Goal: Navigation & Orientation: Find specific page/section

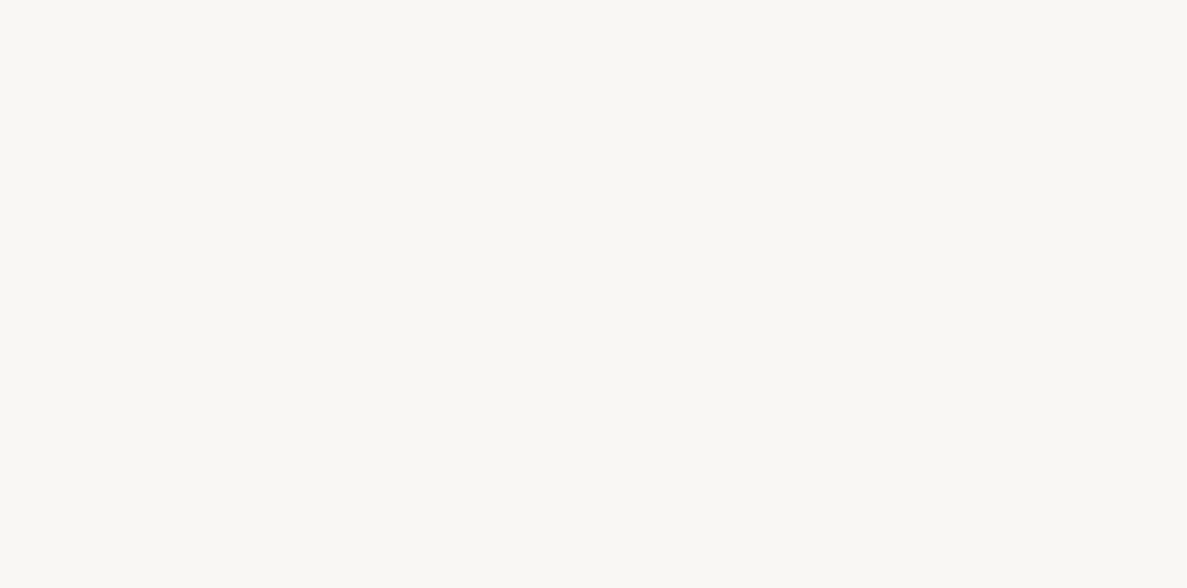
select select "US"
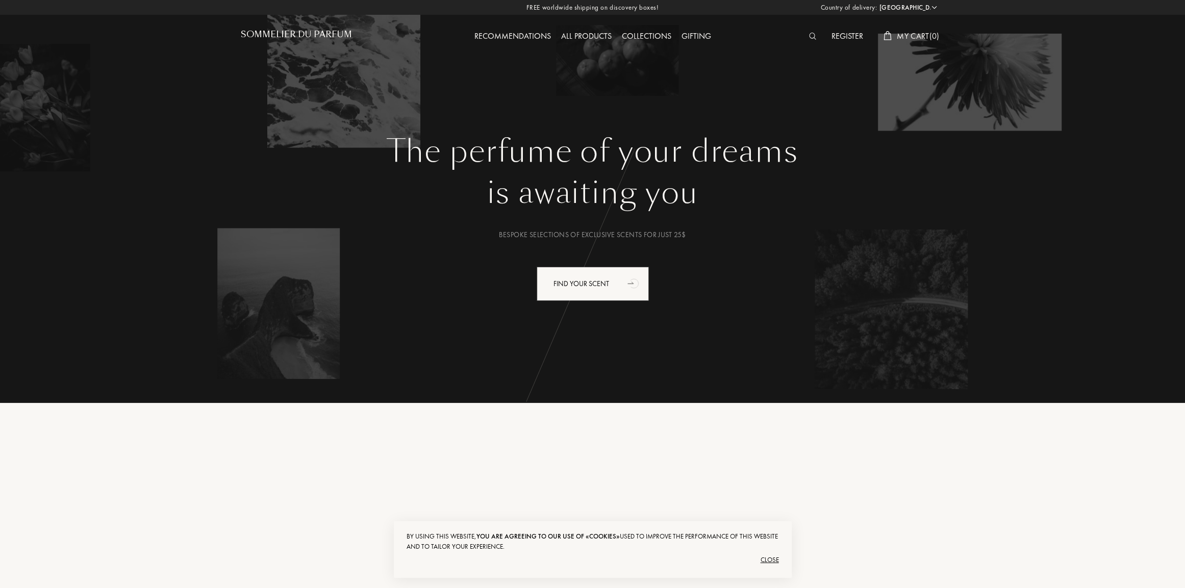
click at [586, 36] on div "All products" at bounding box center [586, 36] width 61 height 13
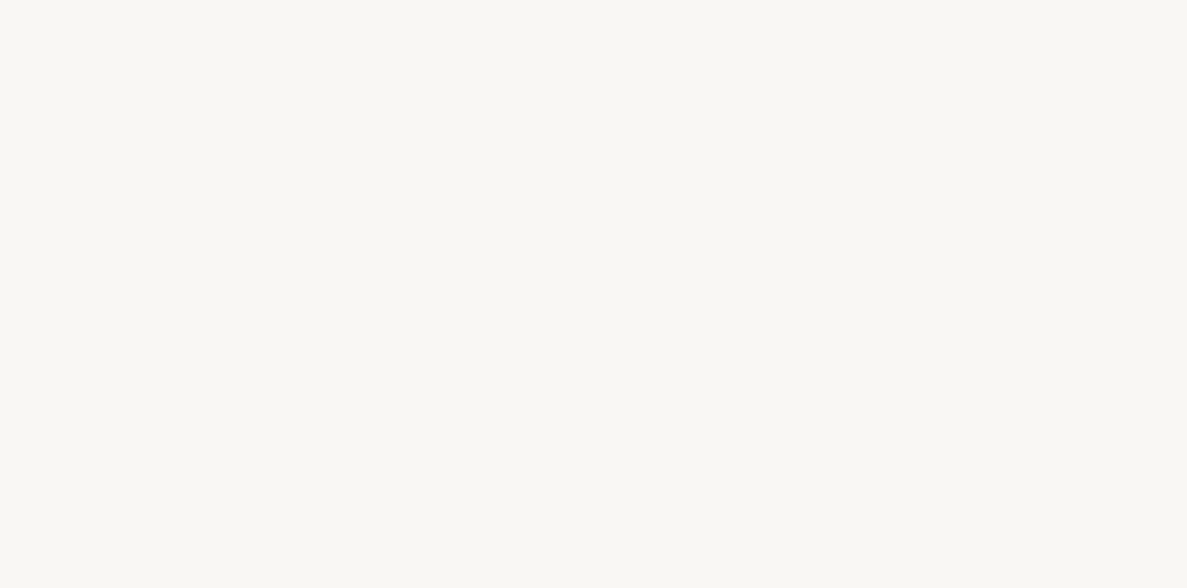
select select "US"
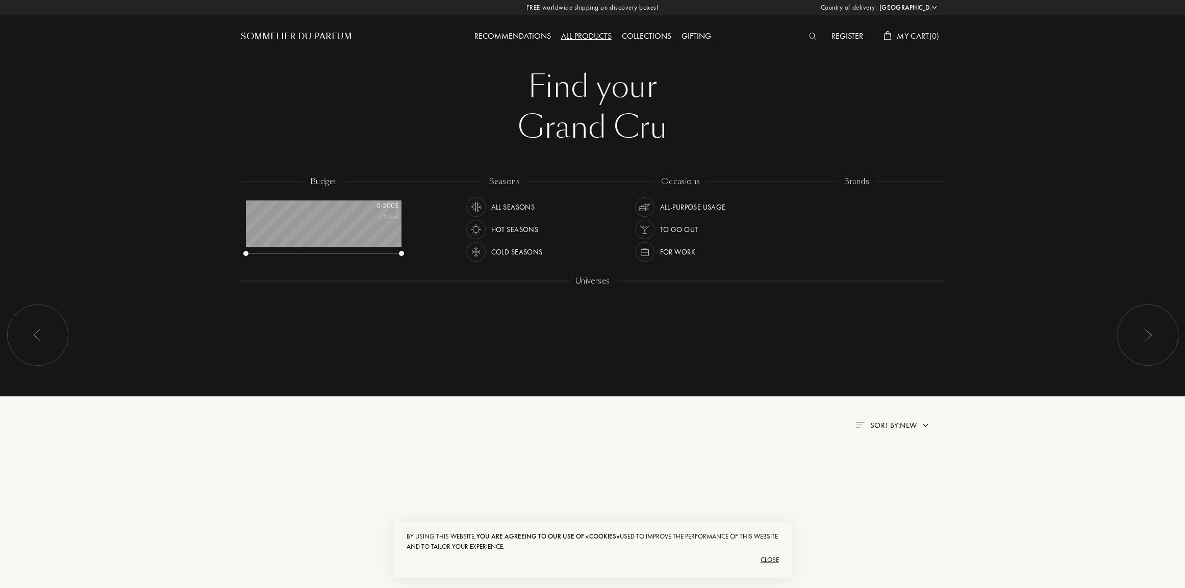
scroll to position [51, 155]
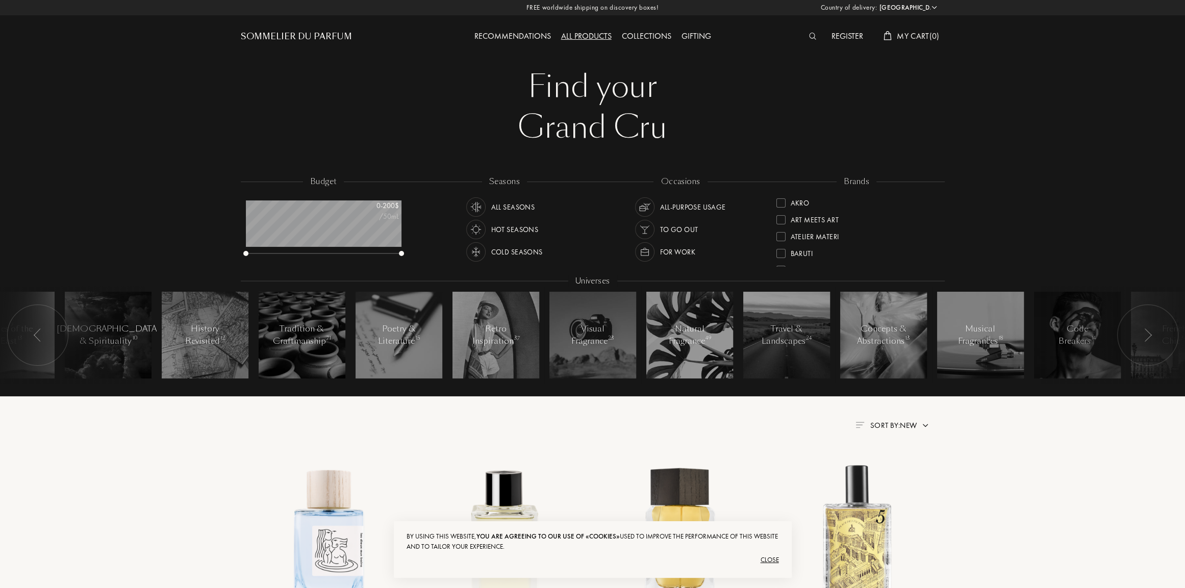
drag, startPoint x: 935, startPoint y: 233, endPoint x: 935, endPoint y: 249, distance: 15.8
click at [935, 249] on div "Akro Art Meets Art Atelier Materi Baruti Binet-Papillon Cépages Parfums Élisire…" at bounding box center [856, 230] width 161 height 72
click at [851, 178] on div "brands" at bounding box center [856, 182] width 40 height 12
click at [591, 35] on div "All products" at bounding box center [586, 36] width 61 height 13
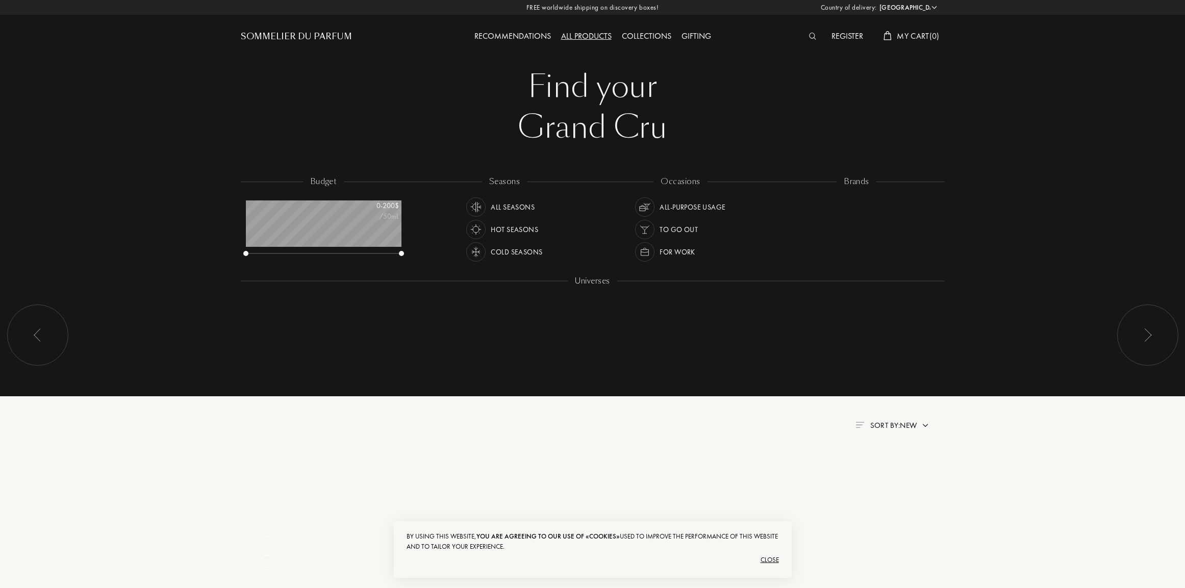
select select "US"
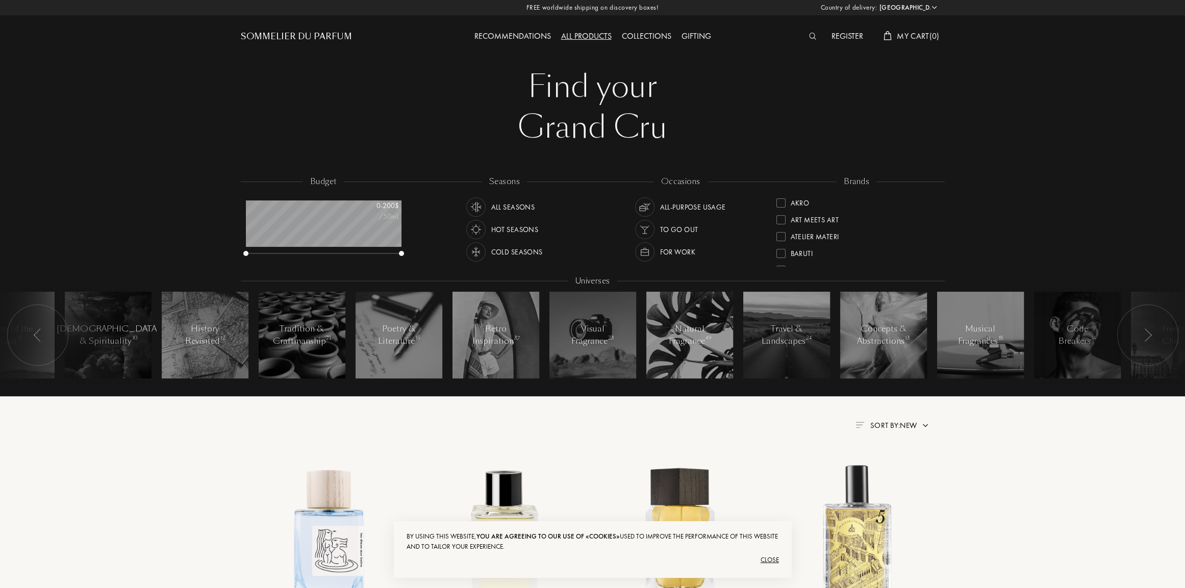
click at [682, 206] on div "All-purpose Usage" at bounding box center [692, 206] width 66 height 19
click at [288, 34] on div "Sommelier du Parfum" at bounding box center [296, 37] width 111 height 12
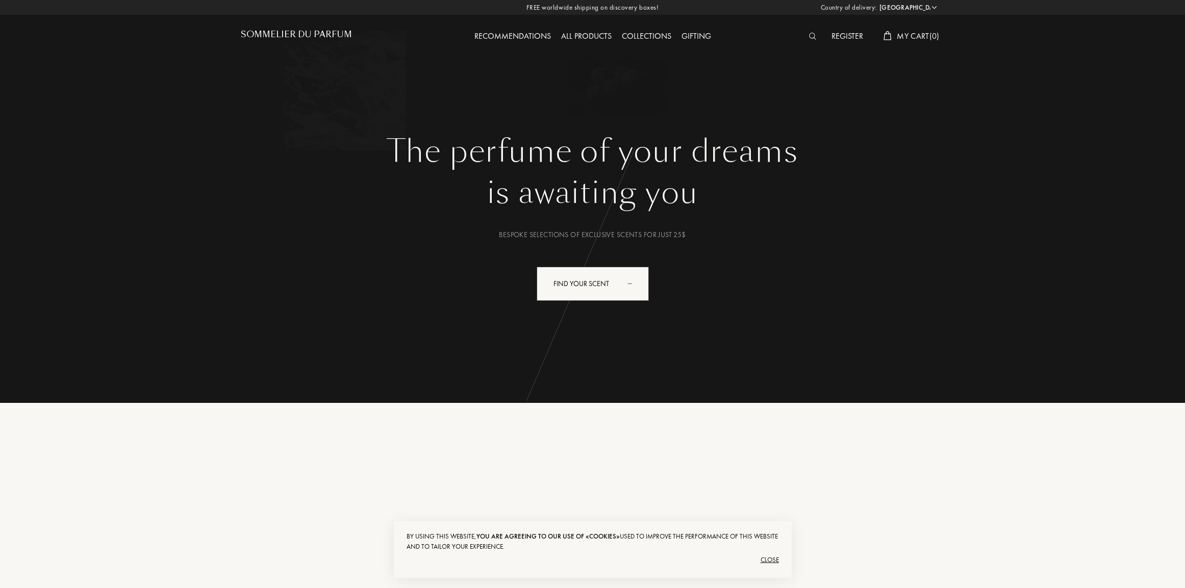
select select "US"
